Goal: Task Accomplishment & Management: Manage account settings

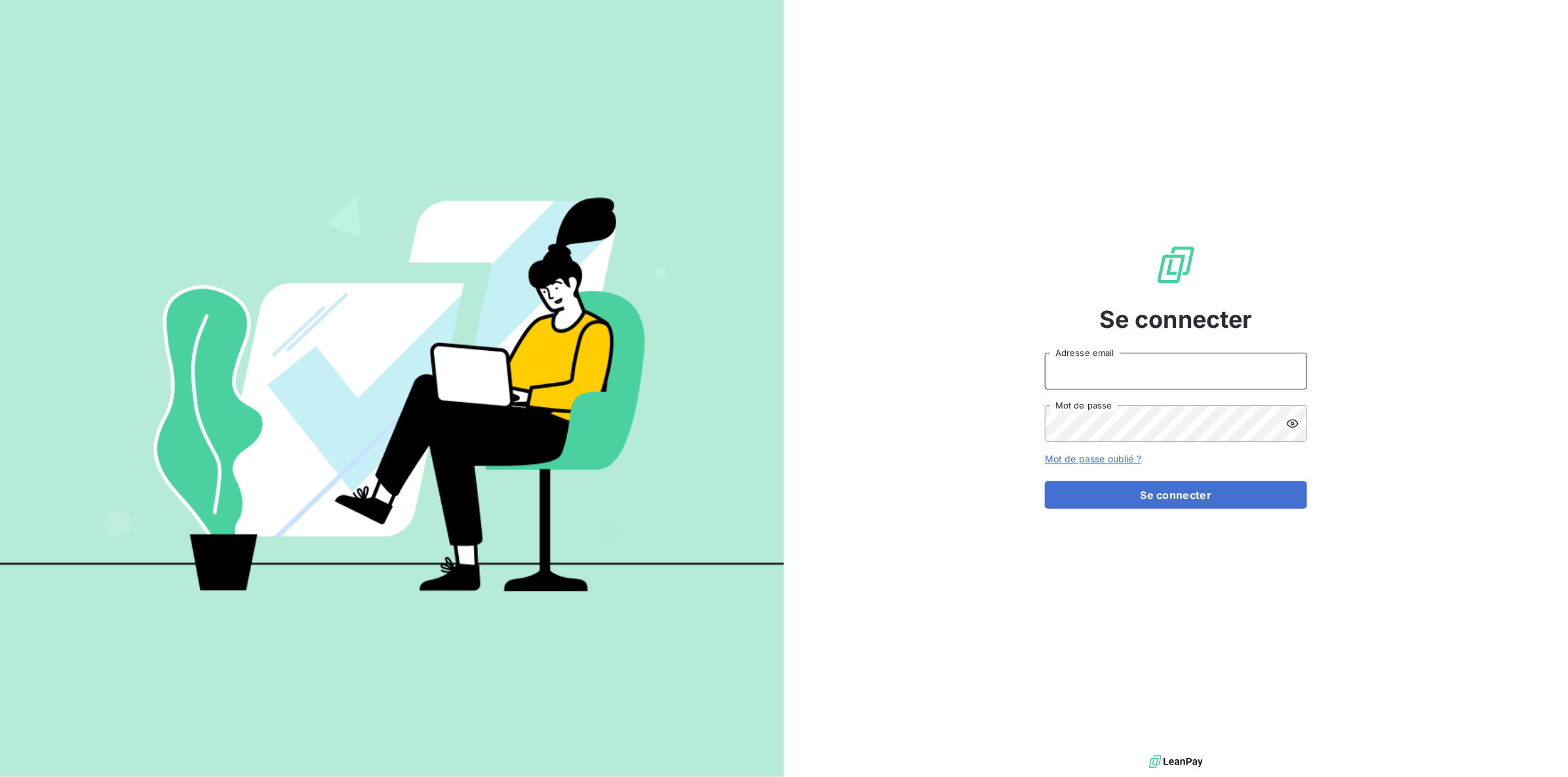
click at [1119, 379] on input "Adresse email" at bounding box center [1176, 371] width 262 height 36
click at [1100, 382] on input "Adresse email" at bounding box center [1176, 371] width 262 height 36
type input "[PERSON_NAME][EMAIL_ADDRESS][DOMAIN_NAME]"
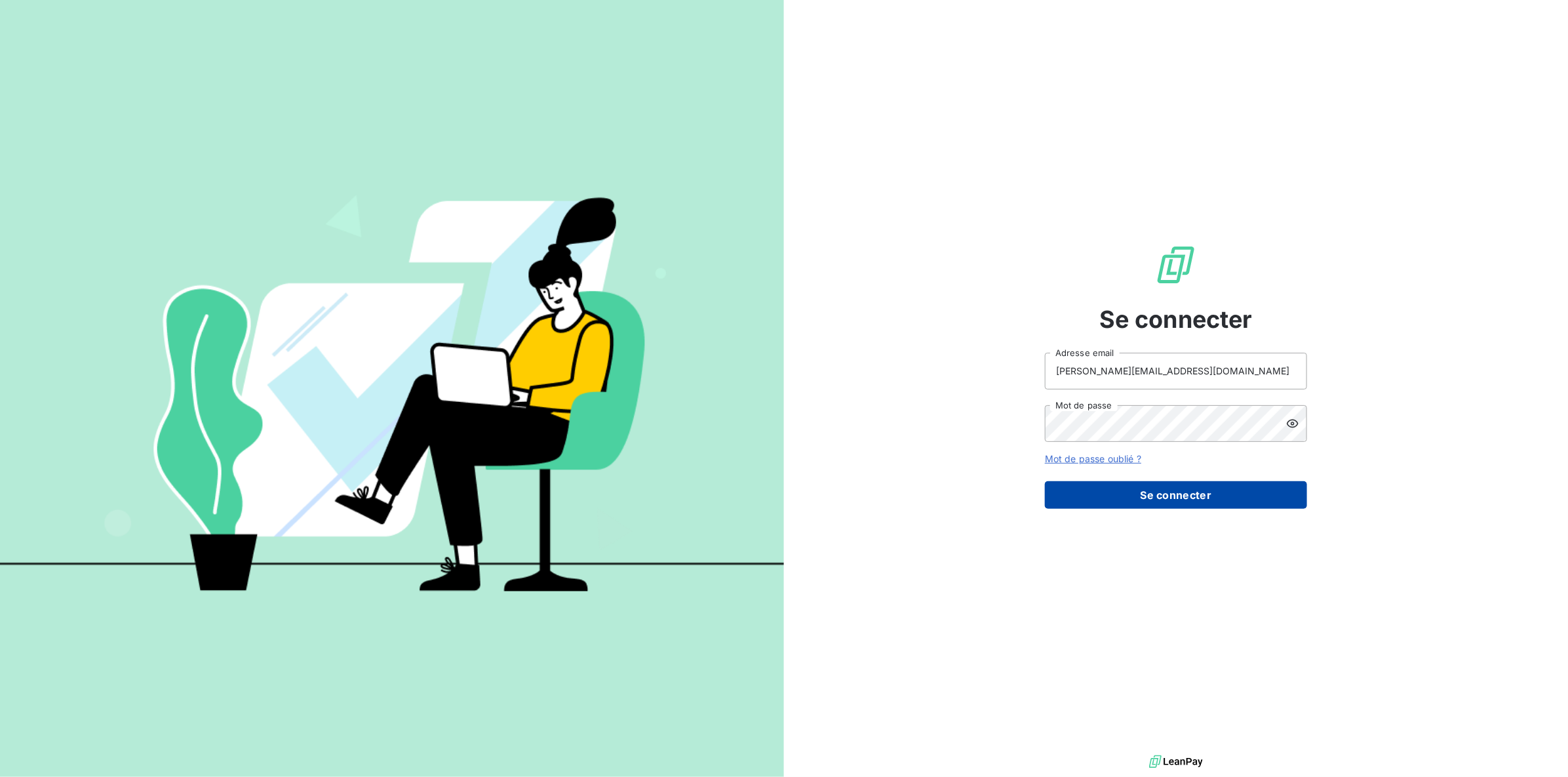
click at [1146, 490] on button "Se connecter" at bounding box center [1176, 495] width 262 height 27
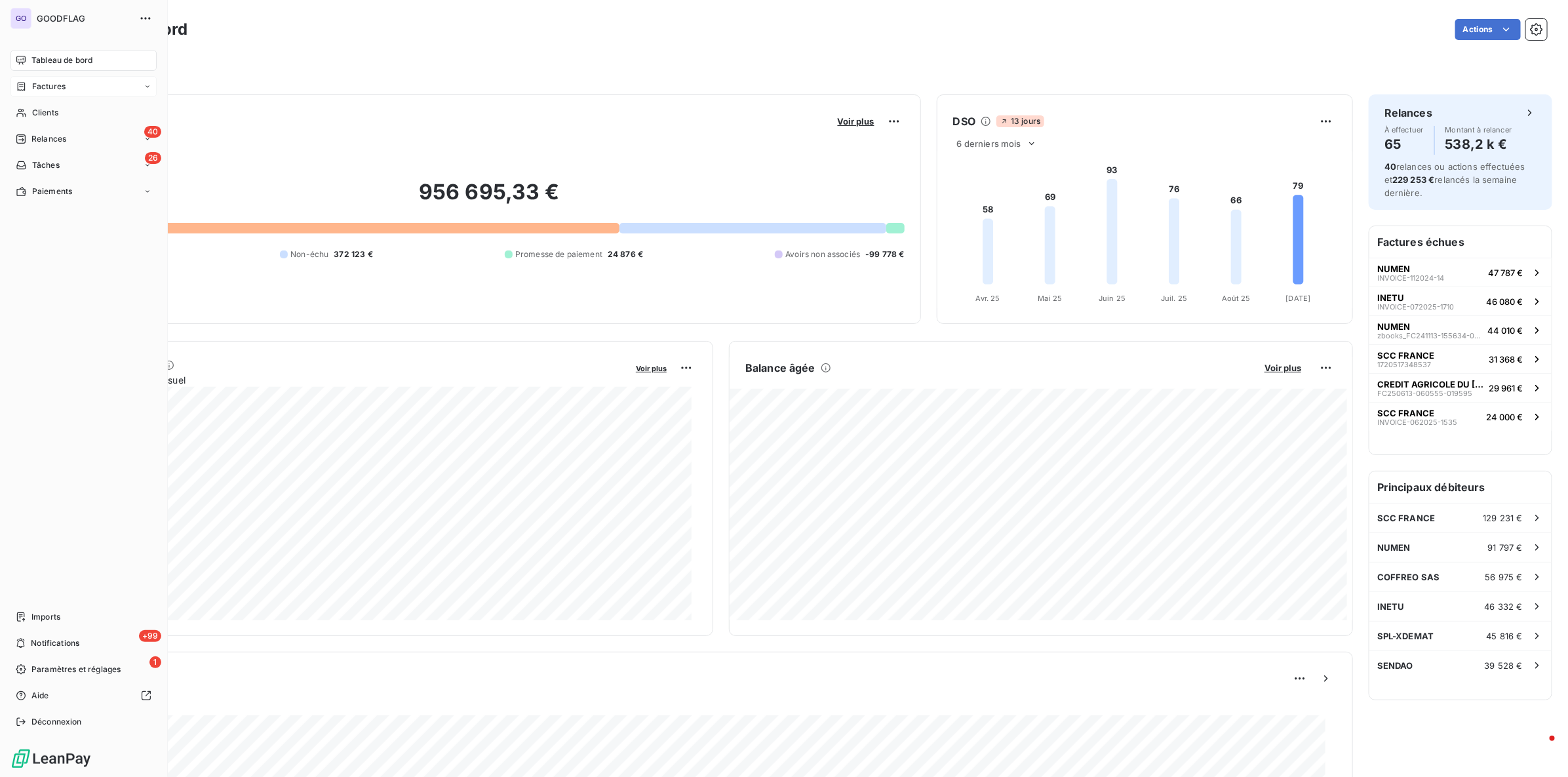
click at [59, 88] on span "Factures" at bounding box center [49, 87] width 33 height 12
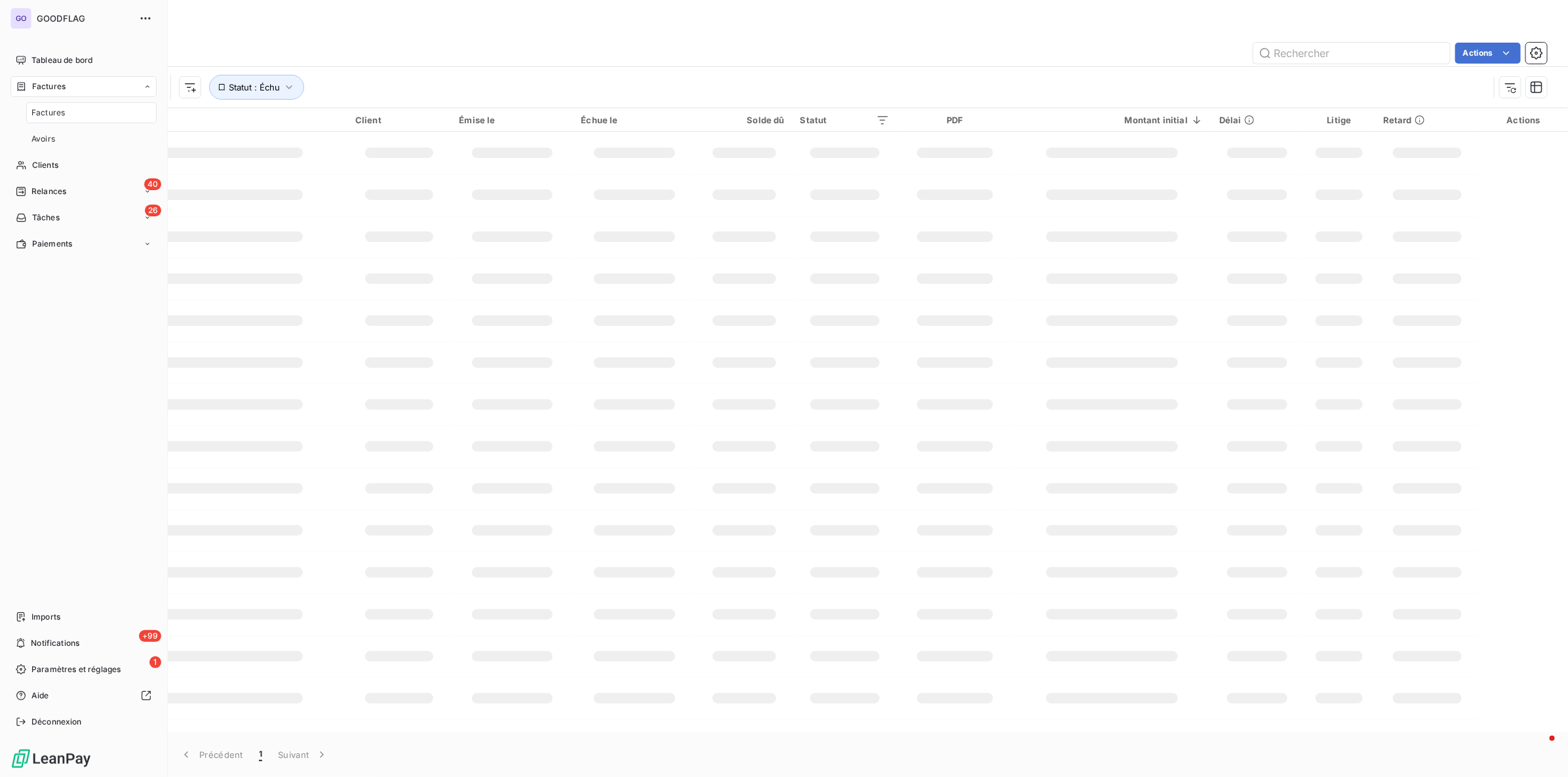
click at [103, 115] on div "Factures" at bounding box center [91, 113] width 131 height 21
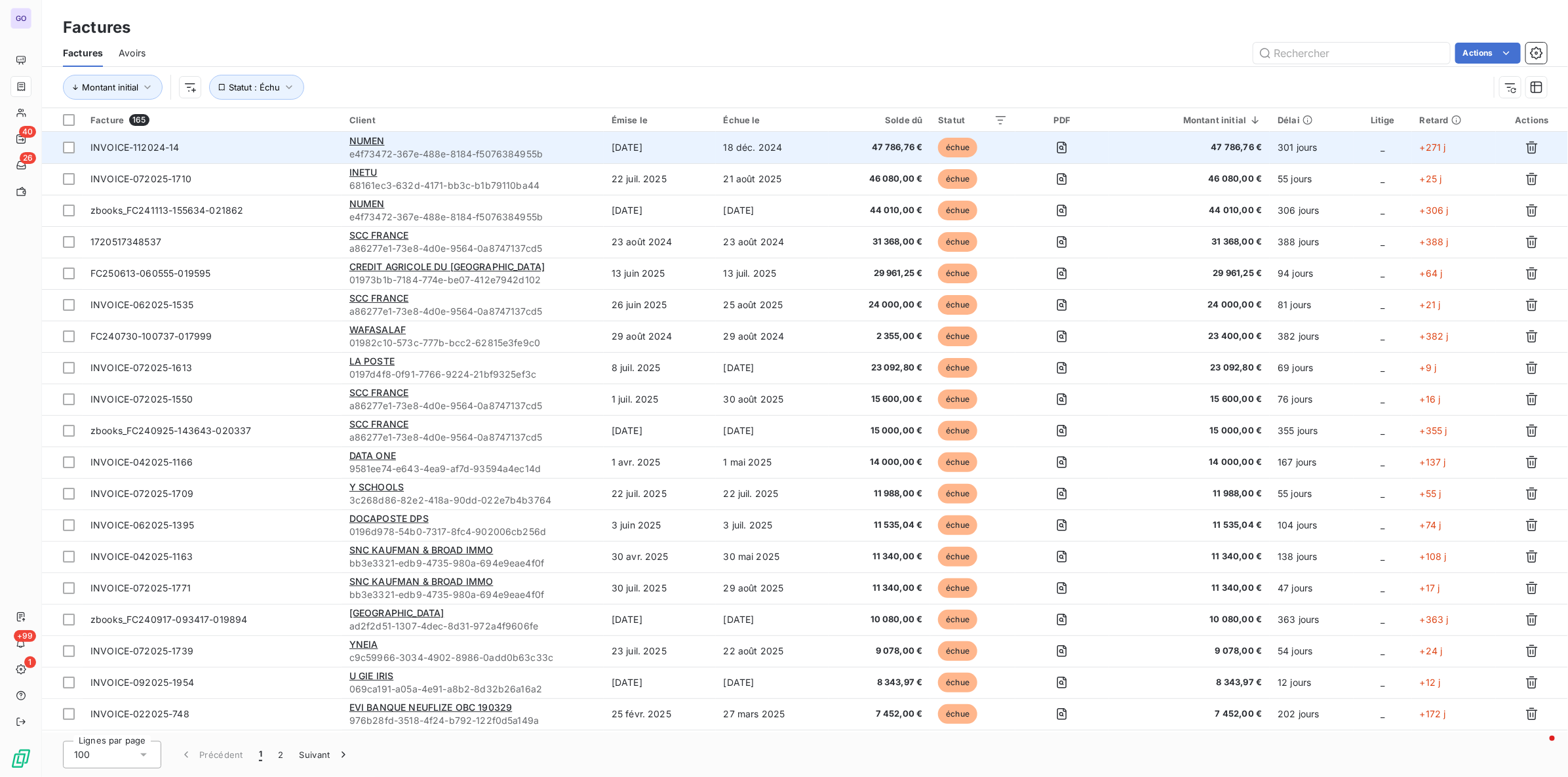
click at [217, 155] on td "INVOICE-112024-14" at bounding box center [212, 147] width 259 height 31
